Goal: Information Seeking & Learning: Learn about a topic

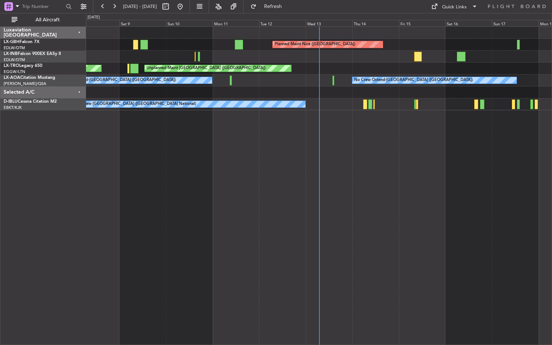
click at [78, 90] on div "Selected A/C" at bounding box center [43, 93] width 86 height 12
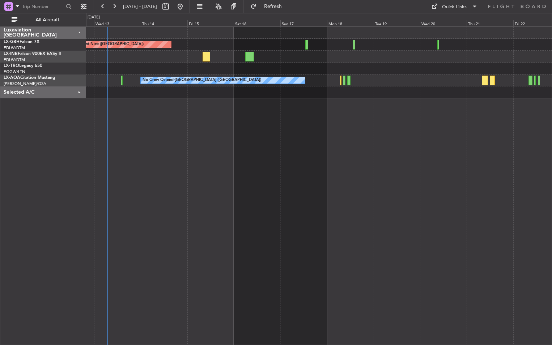
click at [284, 154] on div "Planned Maint Nice (Côte d'Azur Airport) Unplanned Maint London (Luton) No Crew…" at bounding box center [319, 185] width 466 height 319
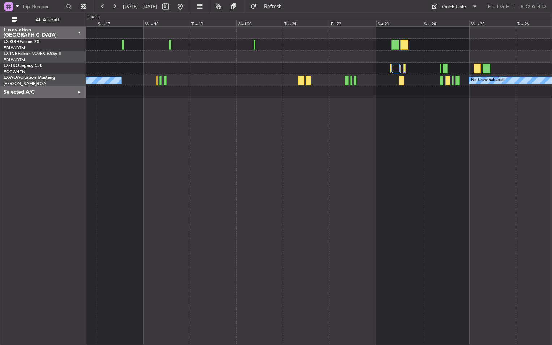
click at [303, 169] on div "Planned Maint Nice (Côte d'Azur Airport) No Crew Ostend-brugge (Ostend) No Crew…" at bounding box center [319, 185] width 466 height 319
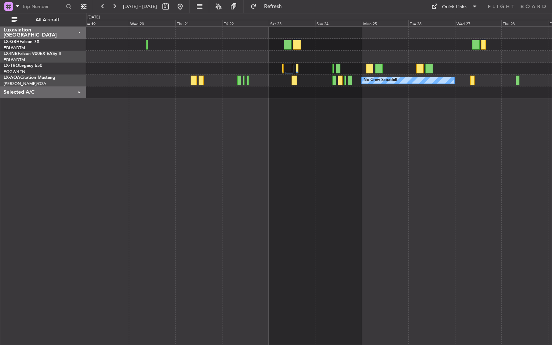
click at [376, 194] on div "No Crew Sabadell" at bounding box center [319, 185] width 466 height 319
click at [186, 6] on button at bounding box center [180, 7] width 12 height 12
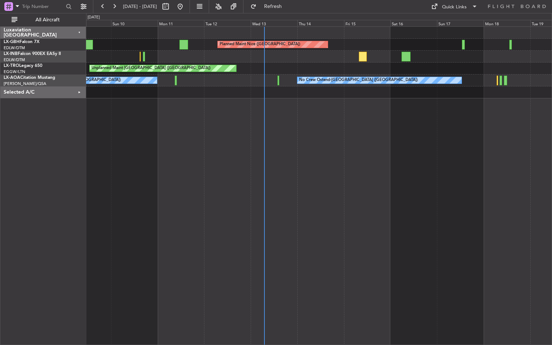
click at [390, 128] on div "Planned Maint Nice (Côte d'Azur Airport) Unplanned Maint Nice (Côte d'Azur Airp…" at bounding box center [319, 185] width 466 height 319
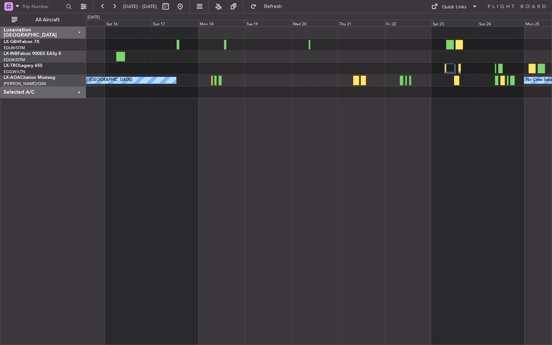
click at [265, 171] on div "Planned Maint Nice (Côte d'Azur Airport) No Crew Ostend-brugge (Ostend) No Crew…" at bounding box center [319, 185] width 466 height 319
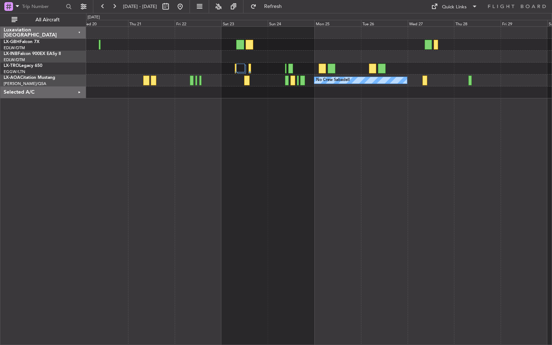
click at [284, 160] on div "No Crew Sabadell" at bounding box center [319, 185] width 466 height 319
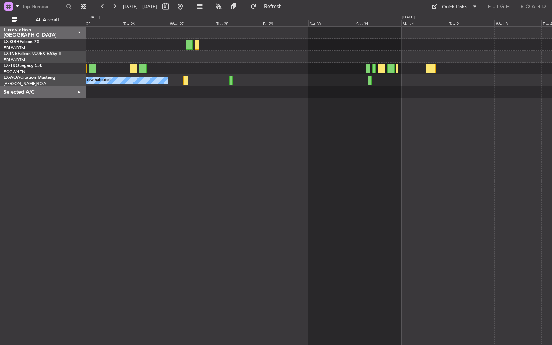
click at [301, 177] on div "No Crew Sabadell" at bounding box center [319, 185] width 466 height 319
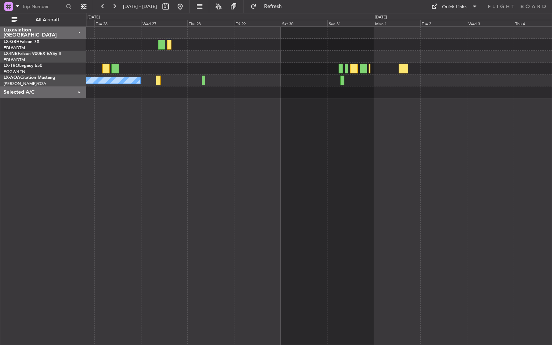
click at [425, 180] on div "No Crew Sabadell No Crew" at bounding box center [319, 185] width 466 height 319
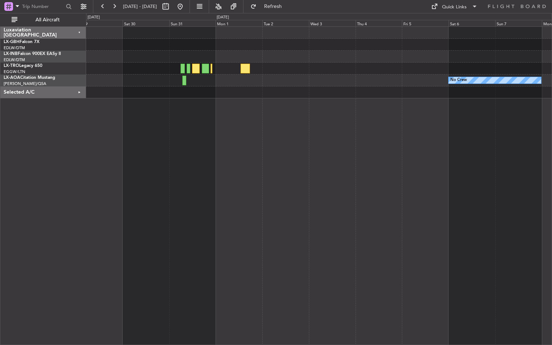
click at [295, 160] on div "No Crew No Crew Sabadell" at bounding box center [319, 185] width 466 height 319
click at [186, 6] on button at bounding box center [180, 7] width 12 height 12
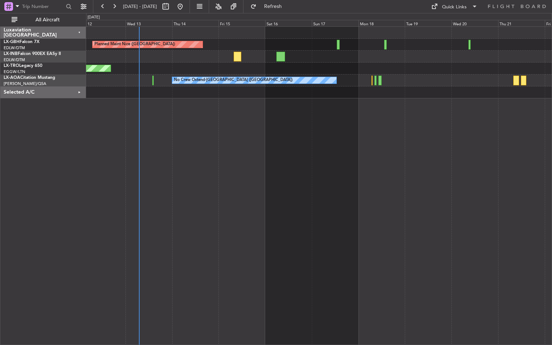
click at [299, 114] on div "Planned Maint Nice (Côte d'Azur Airport) Unplanned Maint London (Luton) No Crew…" at bounding box center [319, 185] width 466 height 319
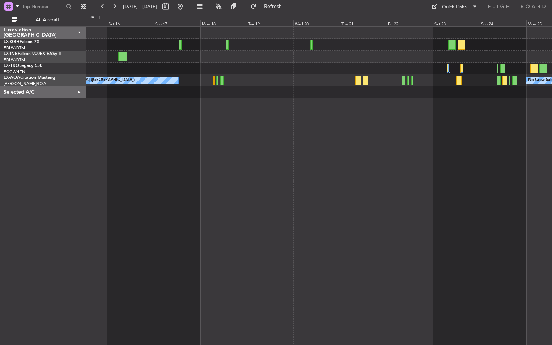
click at [322, 113] on div "Planned Maint Nice (Côte d'Azur Airport) No Crew Ostend-brugge (Ostend) No Crew…" at bounding box center [319, 185] width 466 height 319
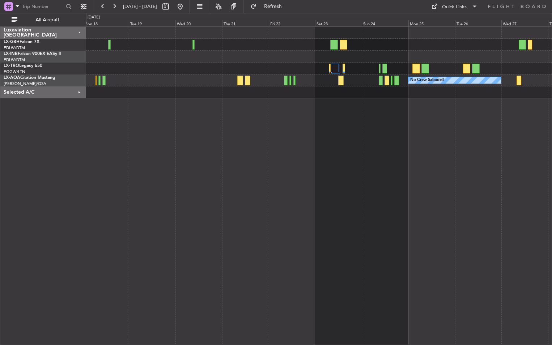
click at [391, 140] on div "No Crew Sabadell No Crew Ostend-brugge (Ostend)" at bounding box center [319, 185] width 466 height 319
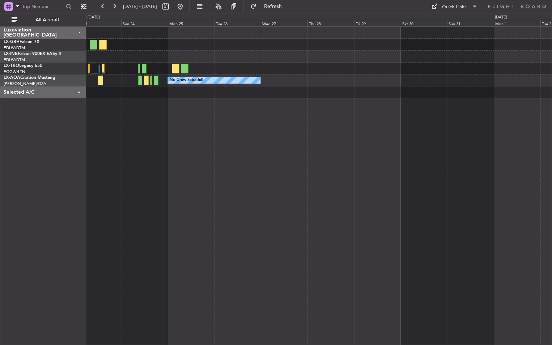
click at [218, 178] on div "No Crew Sabadell" at bounding box center [319, 185] width 466 height 319
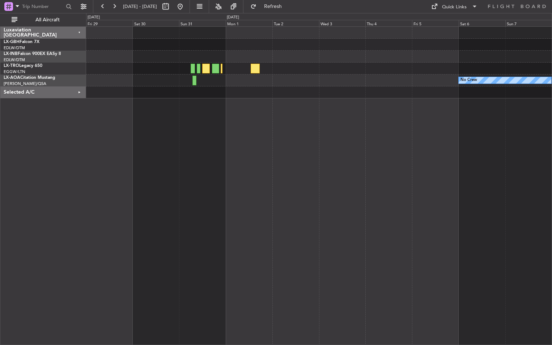
click at [225, 177] on div "No Crew No Crew Sabadell" at bounding box center [319, 185] width 466 height 319
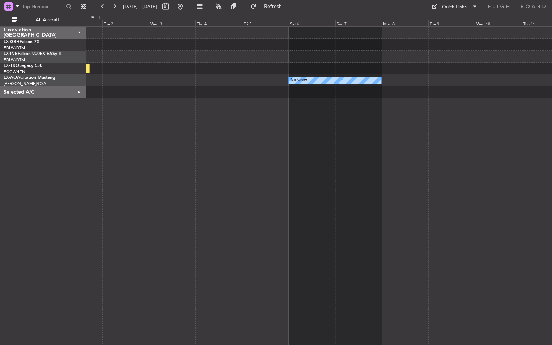
click at [305, 163] on div "No Crew No Crew Sabadell" at bounding box center [319, 185] width 466 height 319
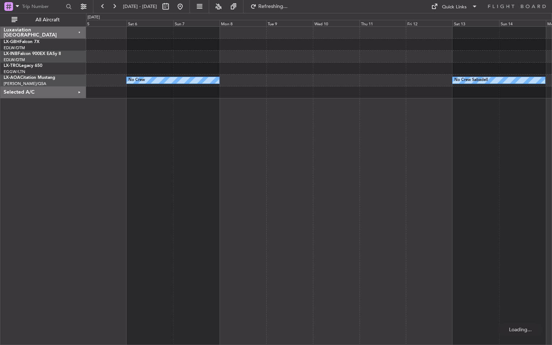
click at [308, 170] on div "No Crew No Crew Sabadell" at bounding box center [319, 185] width 466 height 319
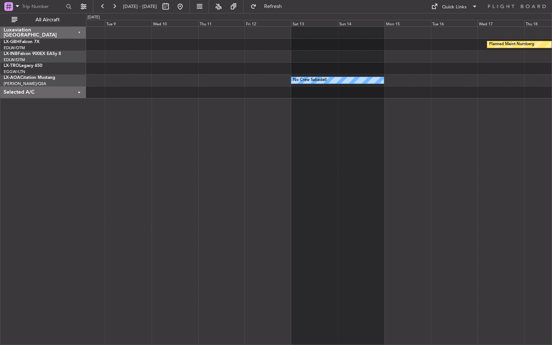
click at [308, 177] on div "Planned Maint Nurnberg No Crew Sabadell No Crew Sabadell No Crew" at bounding box center [319, 185] width 466 height 319
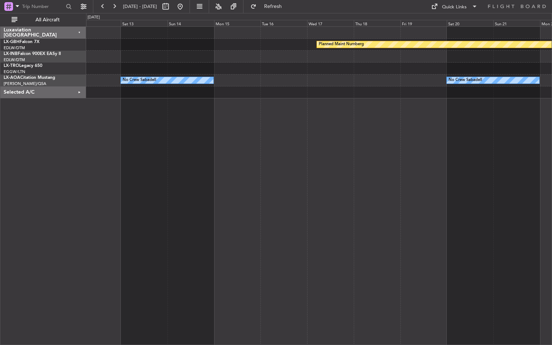
click at [346, 184] on div "Planned Maint Nurnberg No Crew Sabadell No Crew Sabadell" at bounding box center [319, 185] width 466 height 319
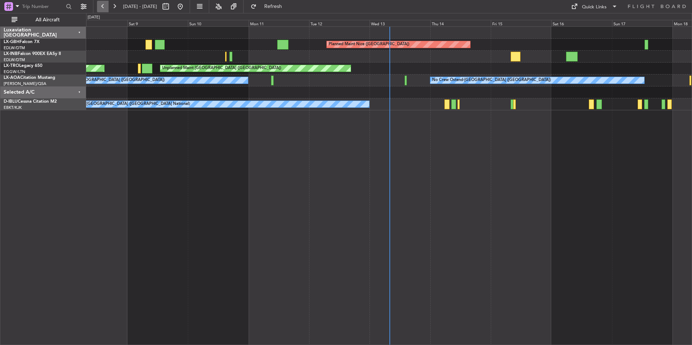
click at [104, 8] on button at bounding box center [103, 7] width 12 height 12
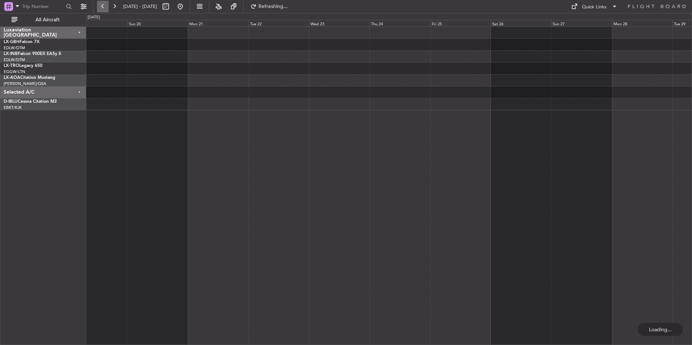
click at [104, 8] on button at bounding box center [103, 7] width 12 height 12
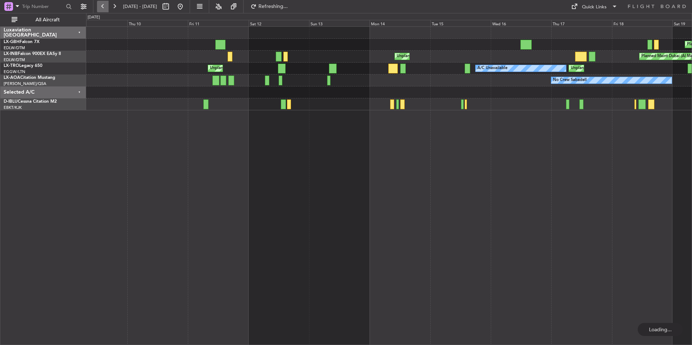
click at [104, 8] on button at bounding box center [103, 7] width 12 height 12
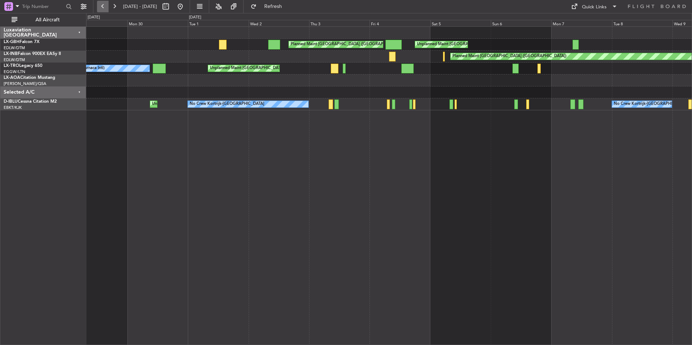
click at [104, 8] on button at bounding box center [103, 7] width 12 height 12
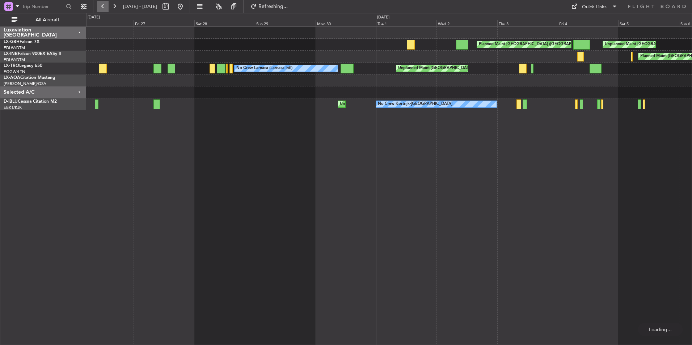
click at [104, 8] on button at bounding box center [103, 7] width 12 height 12
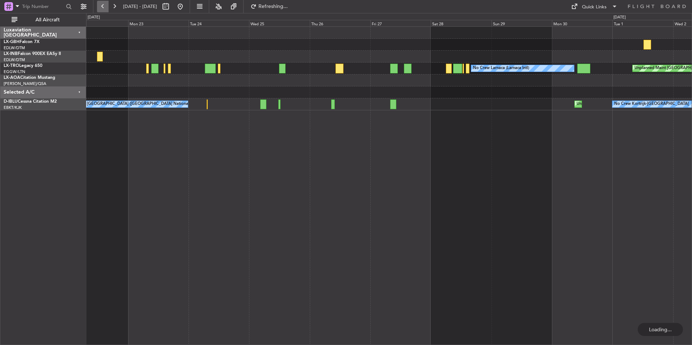
click at [104, 8] on button at bounding box center [103, 7] width 12 height 12
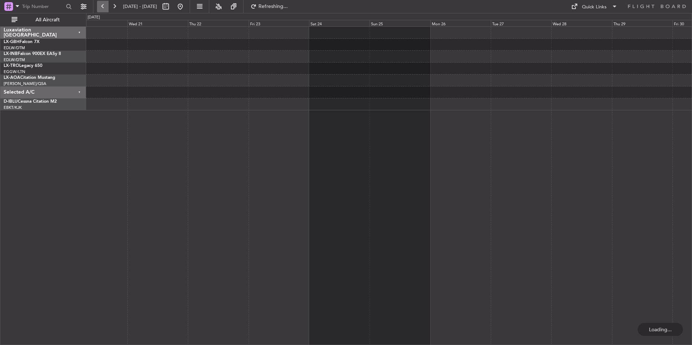
click at [104, 8] on button at bounding box center [103, 7] width 12 height 12
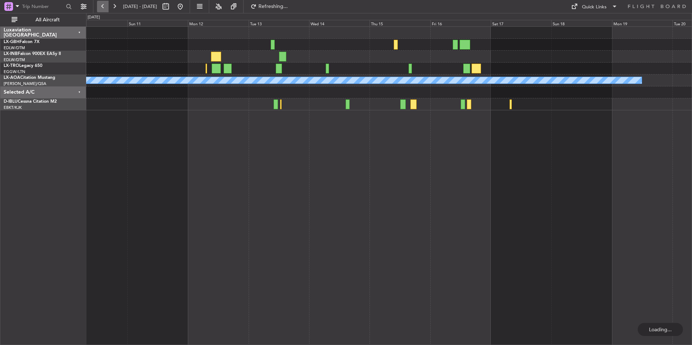
click at [104, 8] on button at bounding box center [103, 7] width 12 height 12
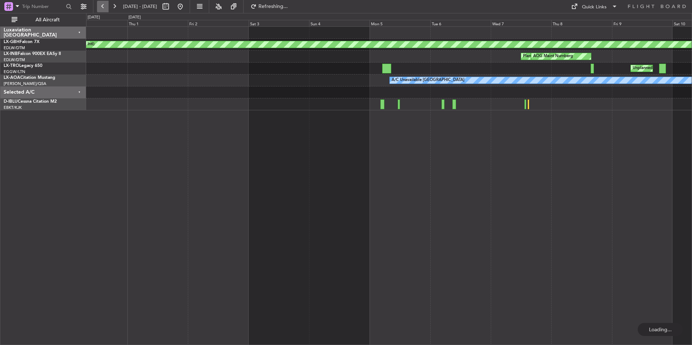
click at [104, 8] on button at bounding box center [103, 7] width 12 height 12
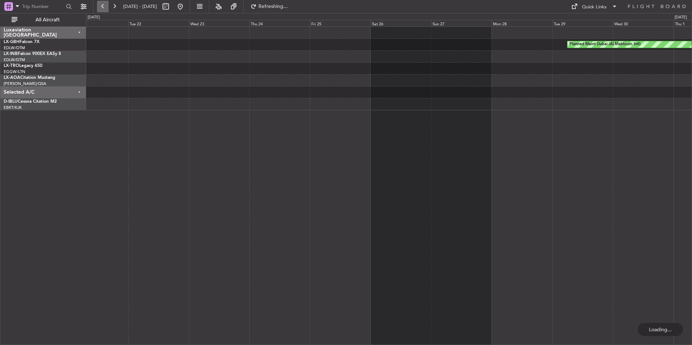
click at [104, 8] on button at bounding box center [103, 7] width 12 height 12
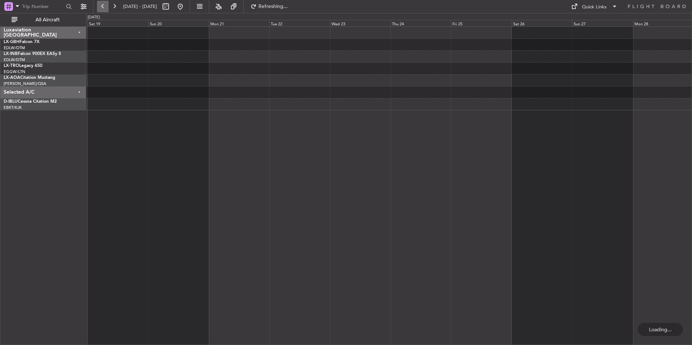
click at [104, 8] on button at bounding box center [103, 7] width 12 height 12
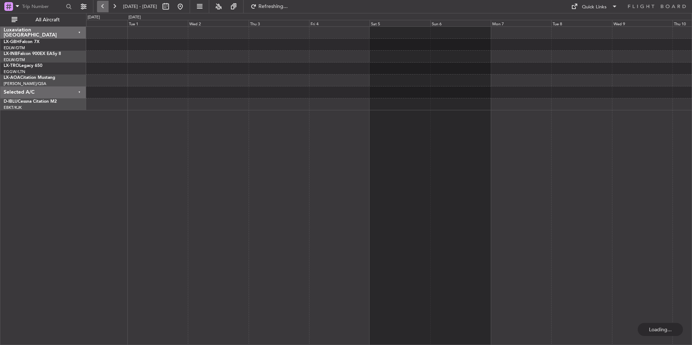
click at [104, 8] on button at bounding box center [103, 7] width 12 height 12
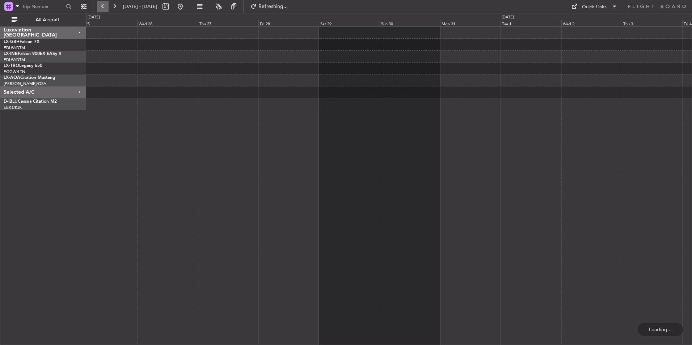
click at [104, 8] on button at bounding box center [103, 7] width 12 height 12
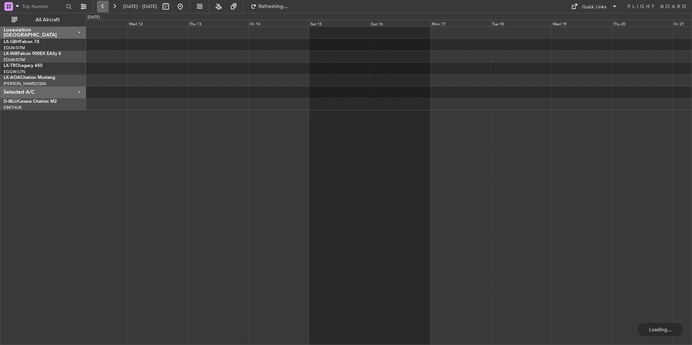
click at [104, 8] on button at bounding box center [103, 7] width 12 height 12
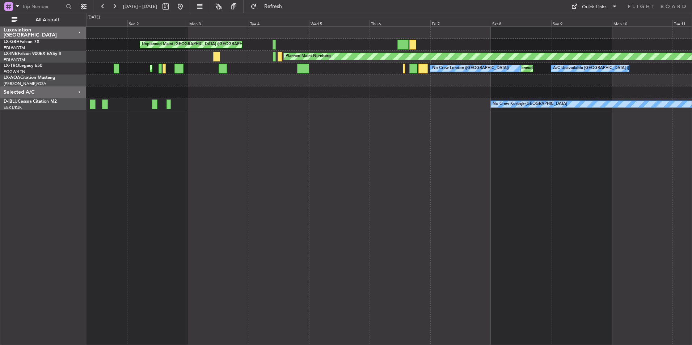
click at [326, 82] on div at bounding box center [389, 81] width 606 height 12
click at [14, 18] on button "All Aircraft" at bounding box center [43, 20] width 71 height 12
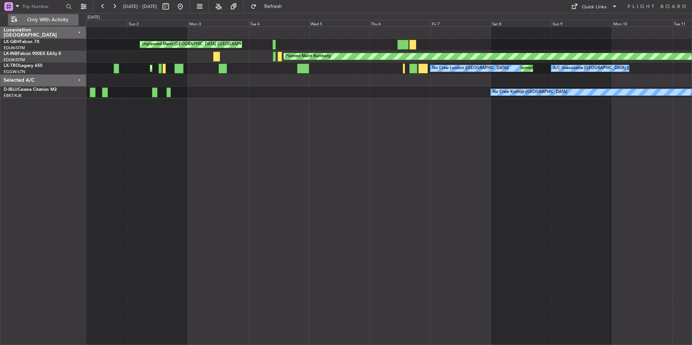
click at [14, 18] on button "Only With Activity" at bounding box center [43, 20] width 71 height 12
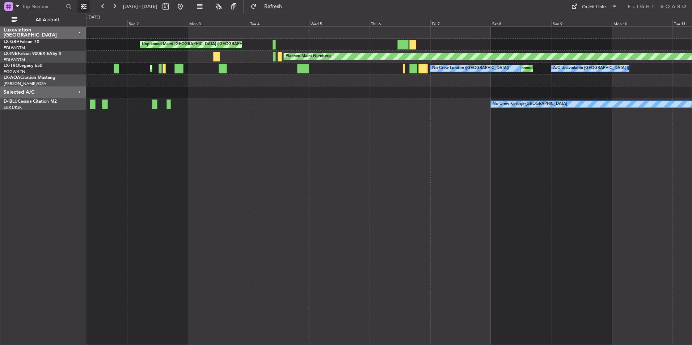
click at [85, 7] on button at bounding box center [84, 7] width 12 height 12
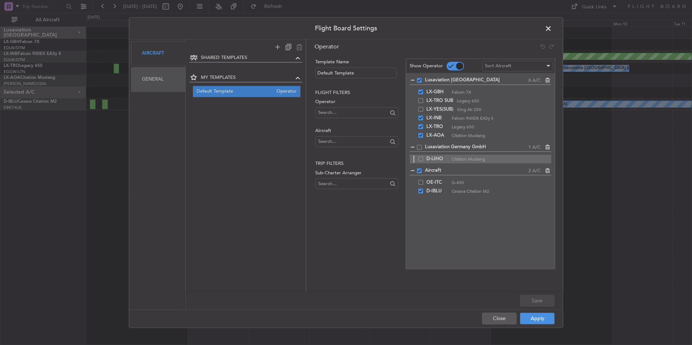
click at [421, 160] on span at bounding box center [420, 159] width 5 height 5
click at [424, 157] on input "checkbox" at bounding box center [424, 157] width 0 height 0
click at [538, 316] on button "Apply" at bounding box center [537, 319] width 34 height 12
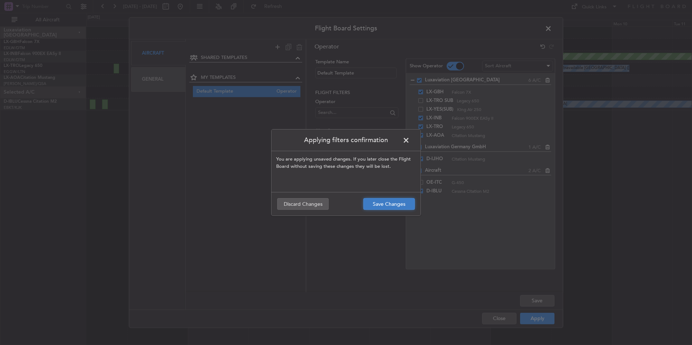
click at [404, 201] on button "Save Changes" at bounding box center [388, 204] width 51 height 12
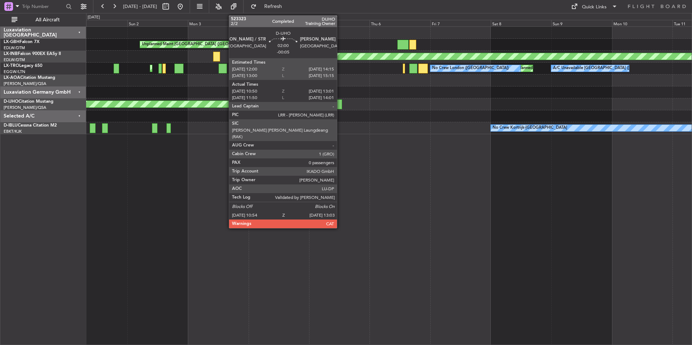
click at [340, 104] on div at bounding box center [338, 105] width 5 height 10
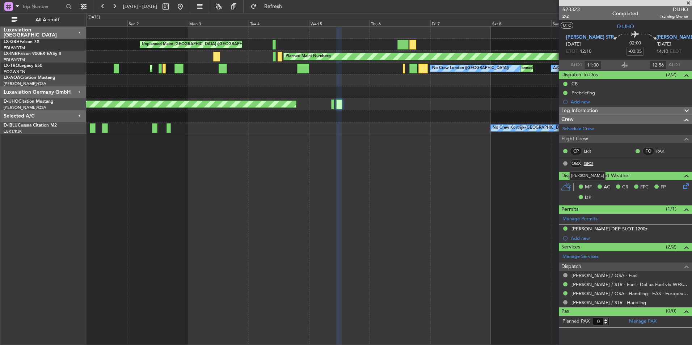
click at [591, 164] on link "GRO" at bounding box center [592, 163] width 16 height 7
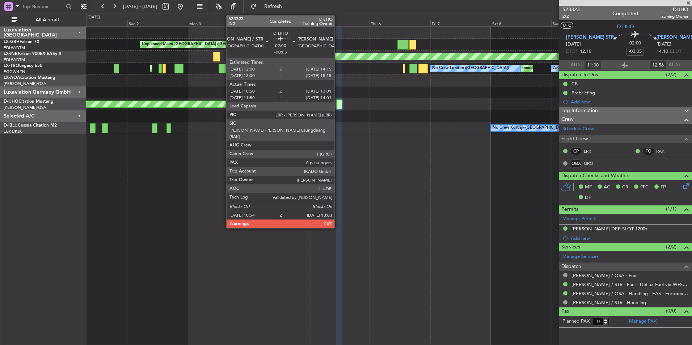
click at [338, 104] on div at bounding box center [338, 105] width 5 height 10
